Goal: Task Accomplishment & Management: Use online tool/utility

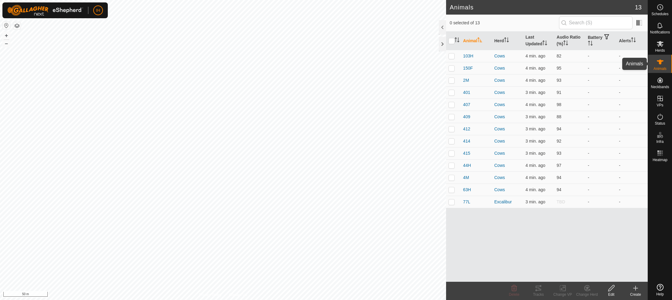
click at [660, 65] on icon at bounding box center [660, 61] width 7 height 7
click at [450, 202] on p-checkbox at bounding box center [452, 201] width 6 height 5
checkbox input "true"
click at [537, 289] on icon at bounding box center [538, 287] width 7 height 7
